Goal: Task Accomplishment & Management: Use online tool/utility

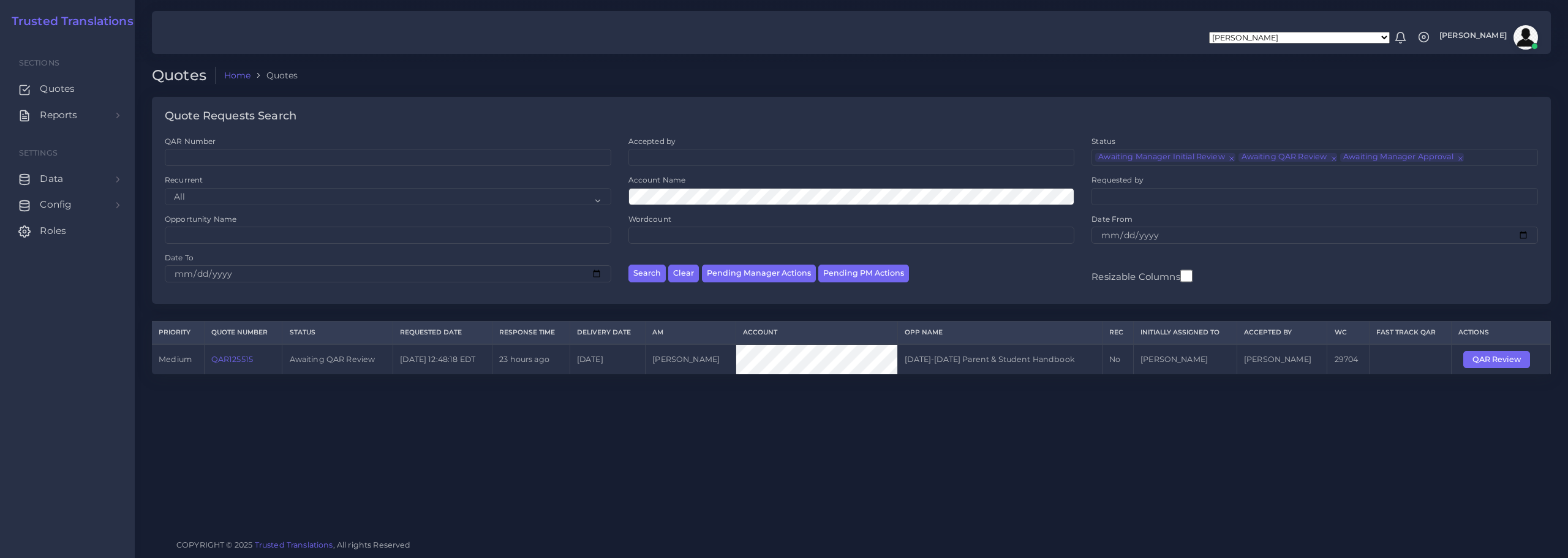
click at [237, 360] on link "QAR125515" at bounding box center [232, 359] width 42 height 9
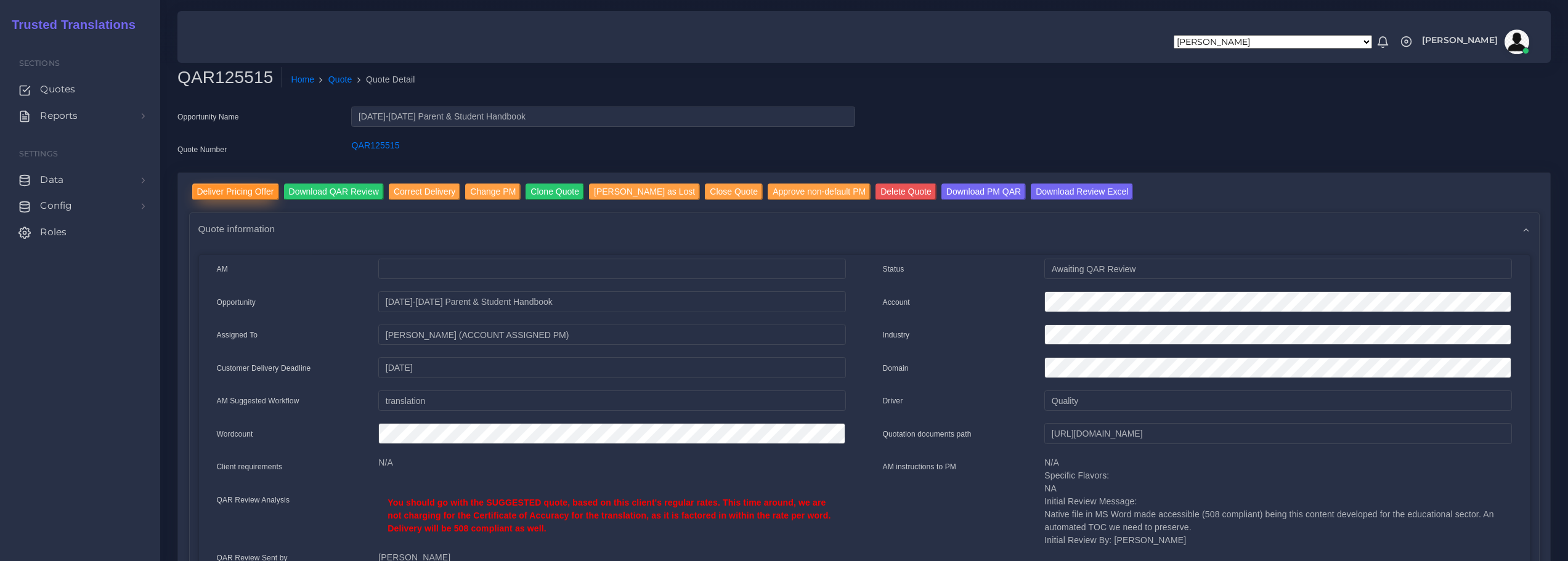
click at [232, 188] on input "Deliver Pricing Offer" at bounding box center [236, 192] width 87 height 17
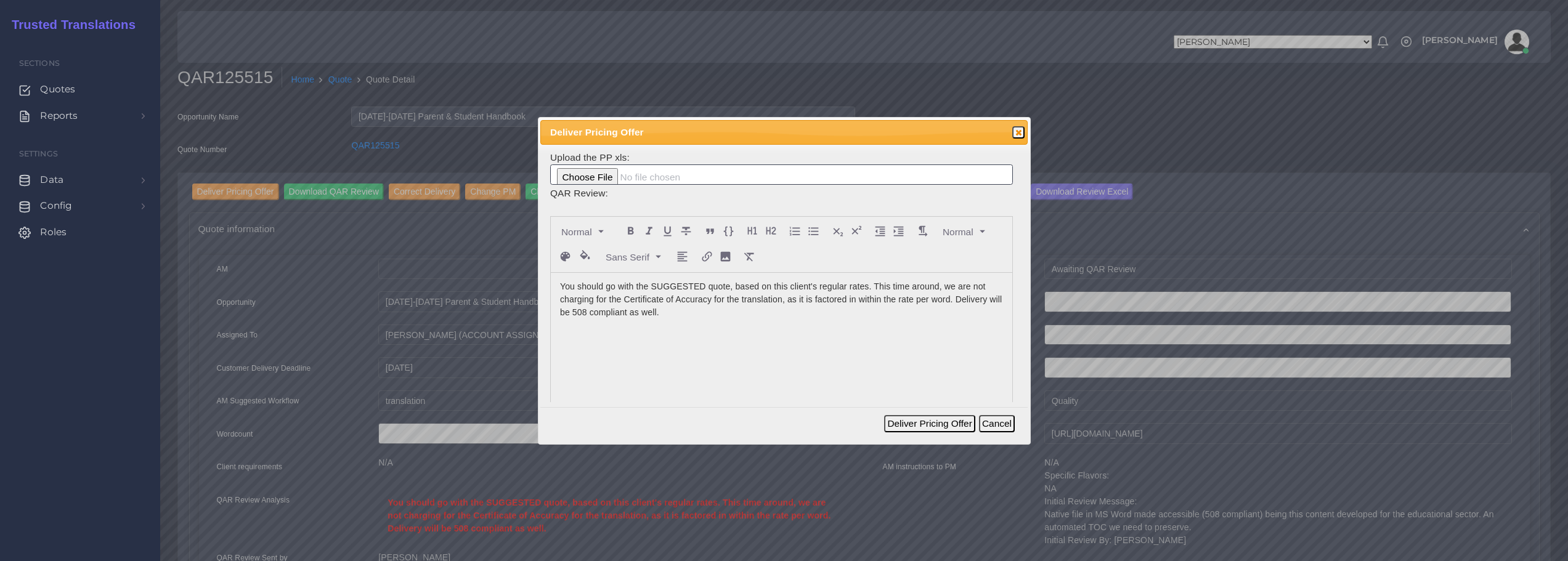
click at [693, 317] on p "You should go with the SUGGESTED quote, based on this client's regular rates. T…" at bounding box center [782, 300] width 443 height 39
click at [919, 427] on button "Deliver Pricing Offer" at bounding box center [929, 423] width 90 height 17
